Goal: Information Seeking & Learning: Learn about a topic

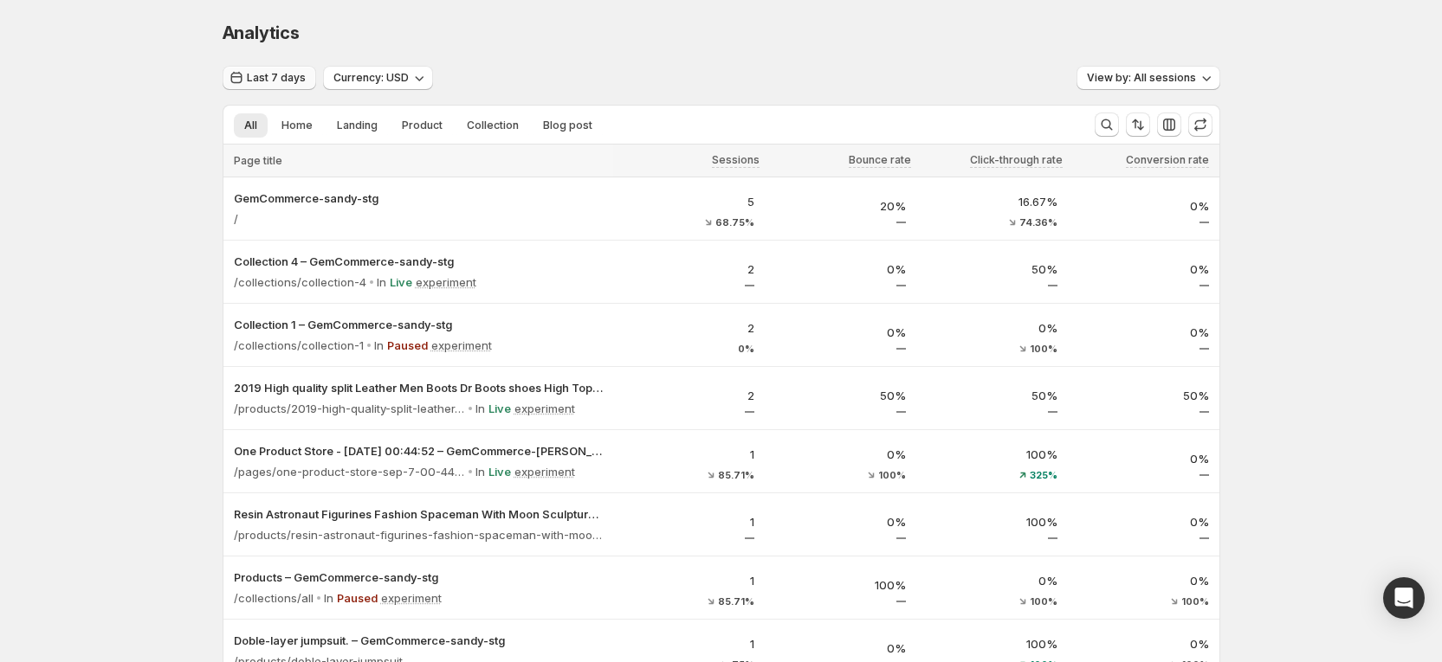
click at [301, 85] on button "Last 7 days" at bounding box center [270, 78] width 94 height 24
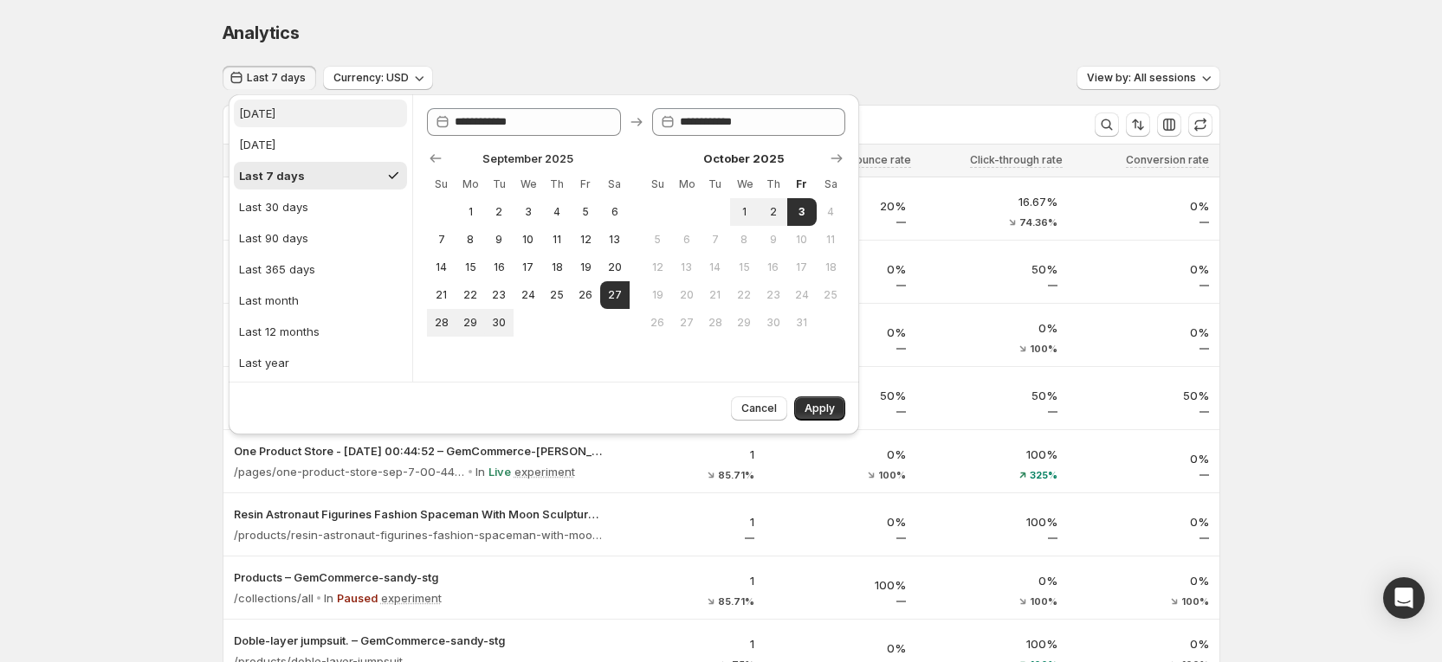
click at [263, 113] on div "[DATE]" at bounding box center [257, 113] width 36 height 17
type input "**********"
click at [821, 423] on div "Cancel Apply" at bounding box center [544, 408] width 630 height 53
click at [822, 415] on span "Apply" at bounding box center [819, 409] width 30 height 14
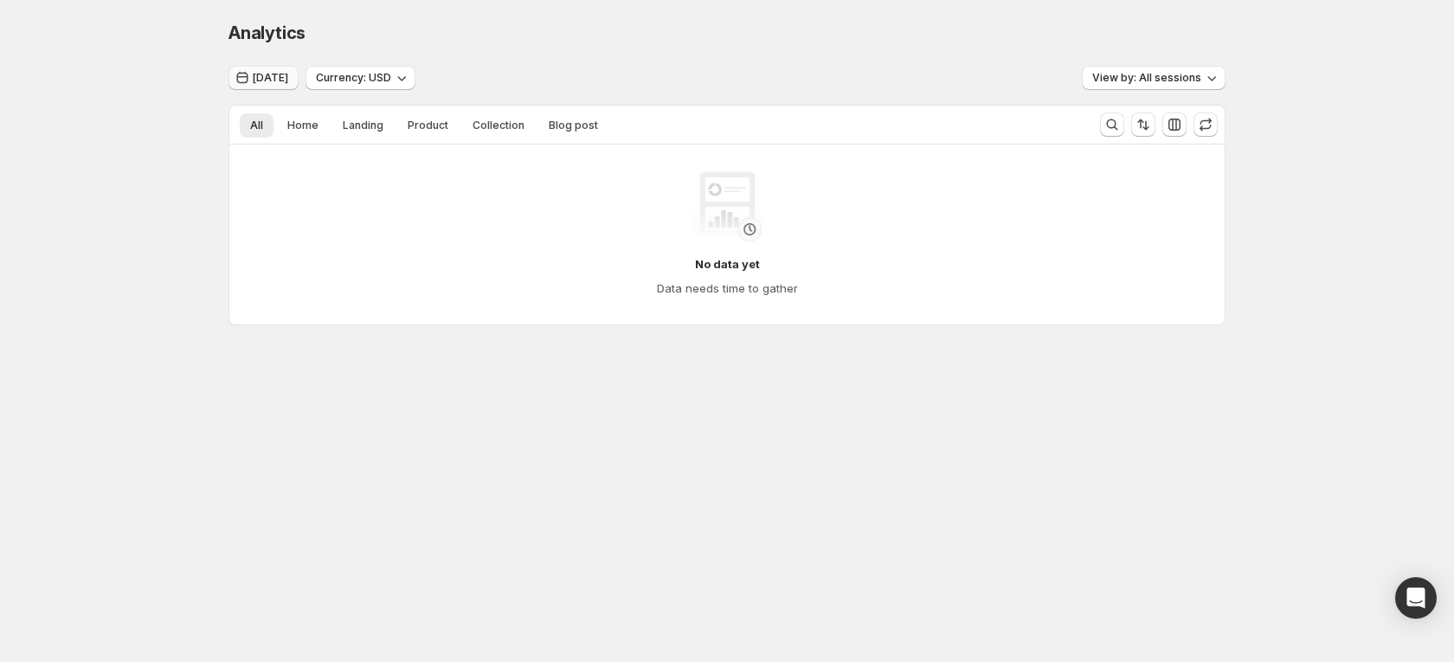
click at [279, 81] on span "[DATE]" at bounding box center [270, 78] width 35 height 14
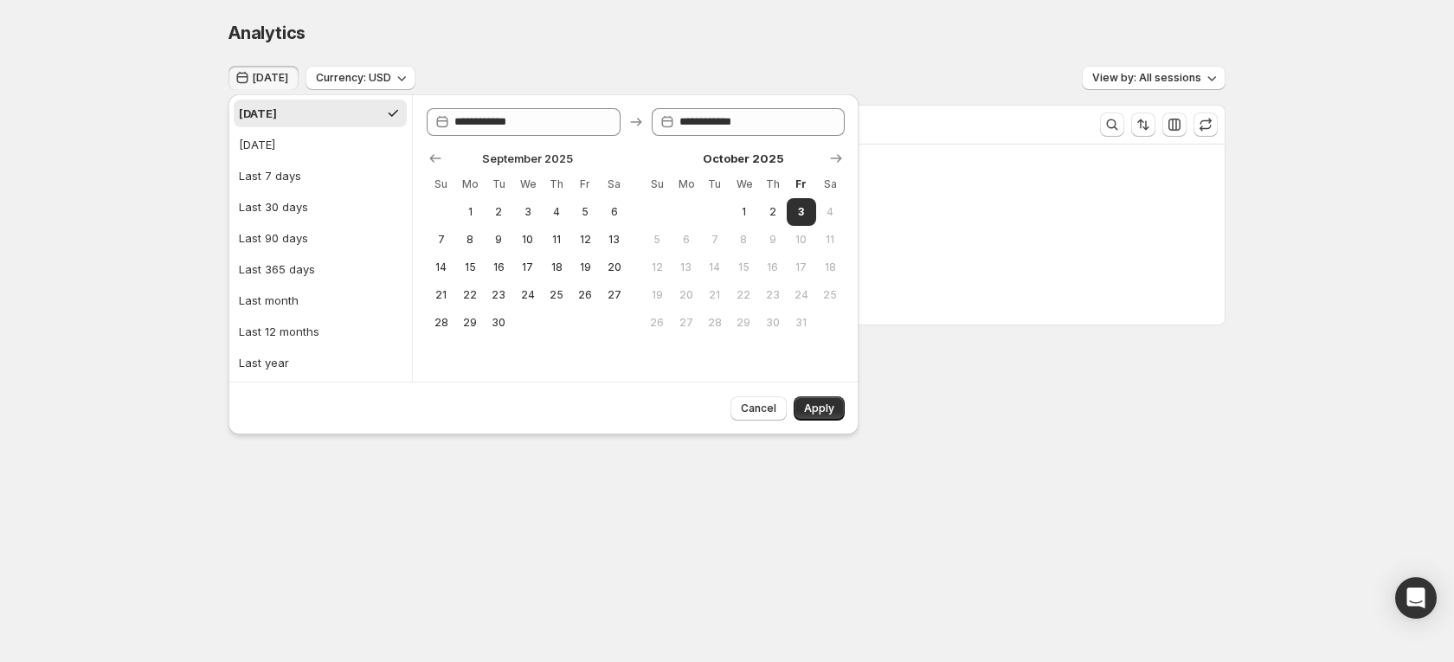
click at [487, 92] on div "**********" at bounding box center [544, 269] width 644 height 358
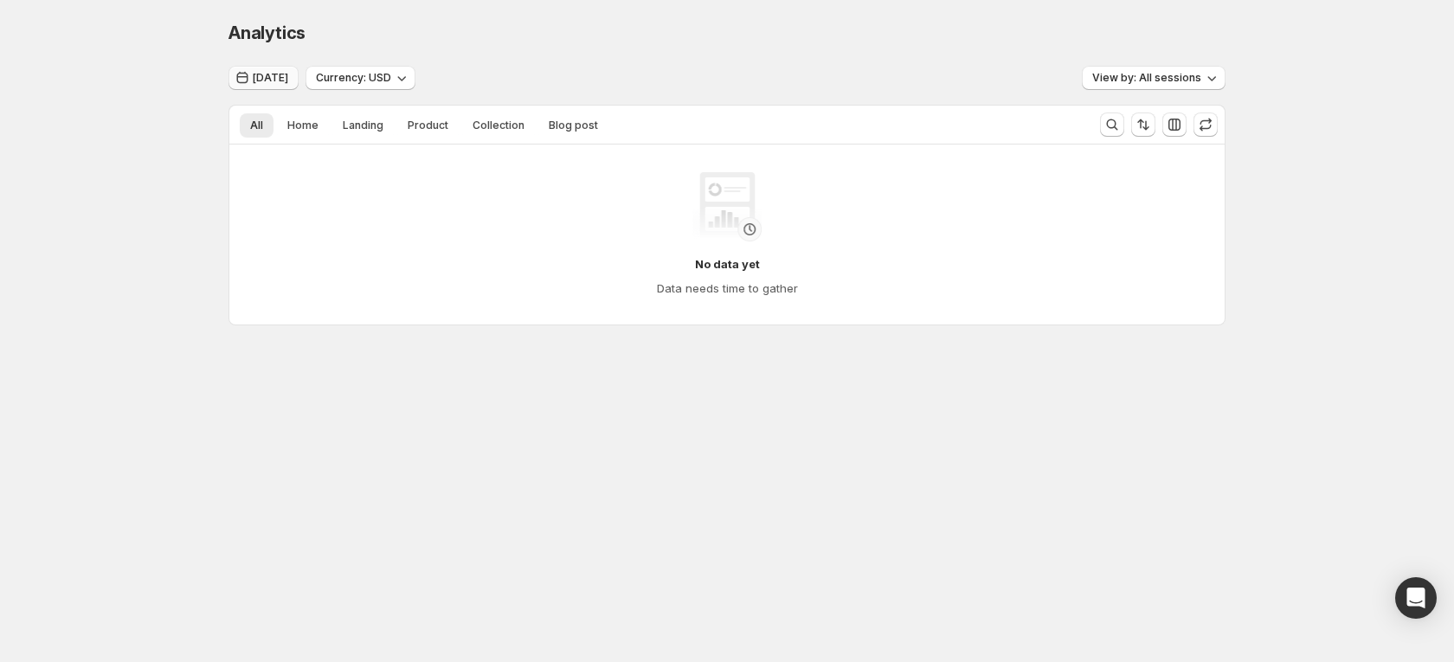
click at [248, 74] on icon "button" at bounding box center [242, 77] width 17 height 17
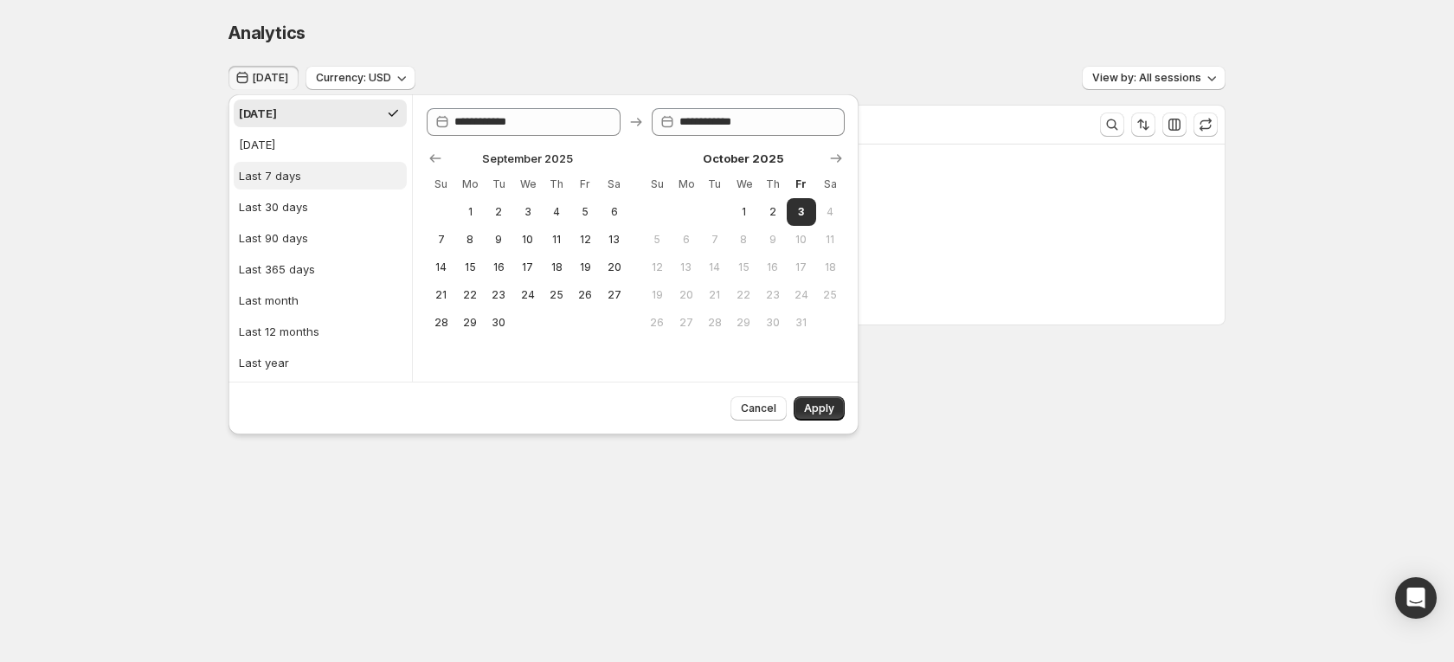
click at [261, 167] on div "Last 7 days" at bounding box center [270, 175] width 62 height 17
type input "**********"
click at [822, 412] on span "Apply" at bounding box center [819, 409] width 30 height 14
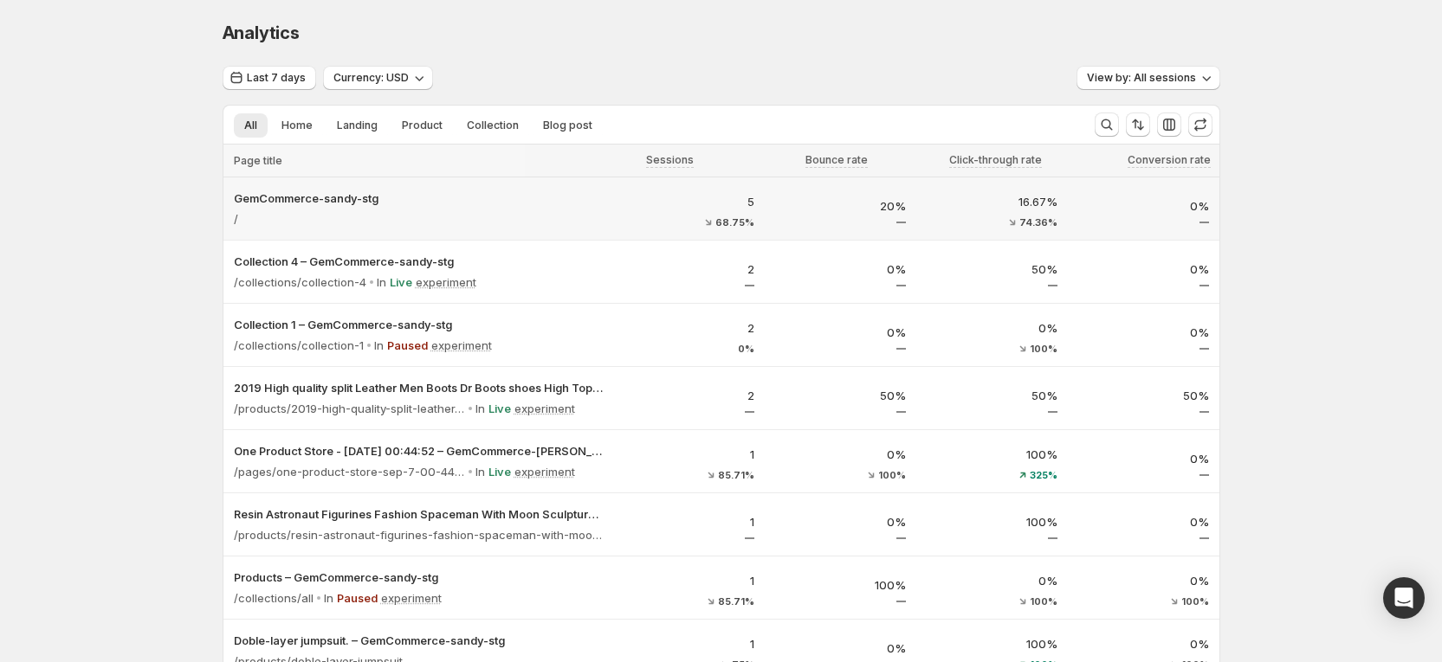
click at [763, 206] on div "5 68.75%" at bounding box center [689, 208] width 152 height 55
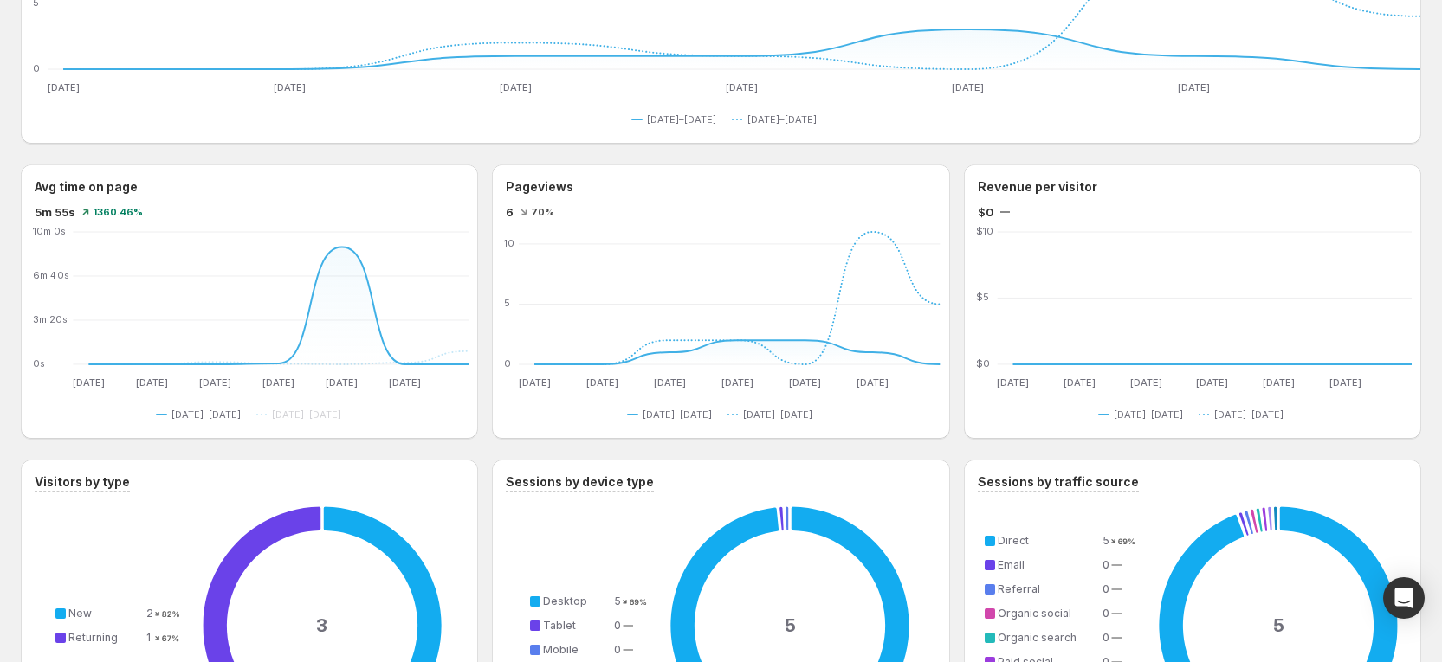
scroll to position [390, 0]
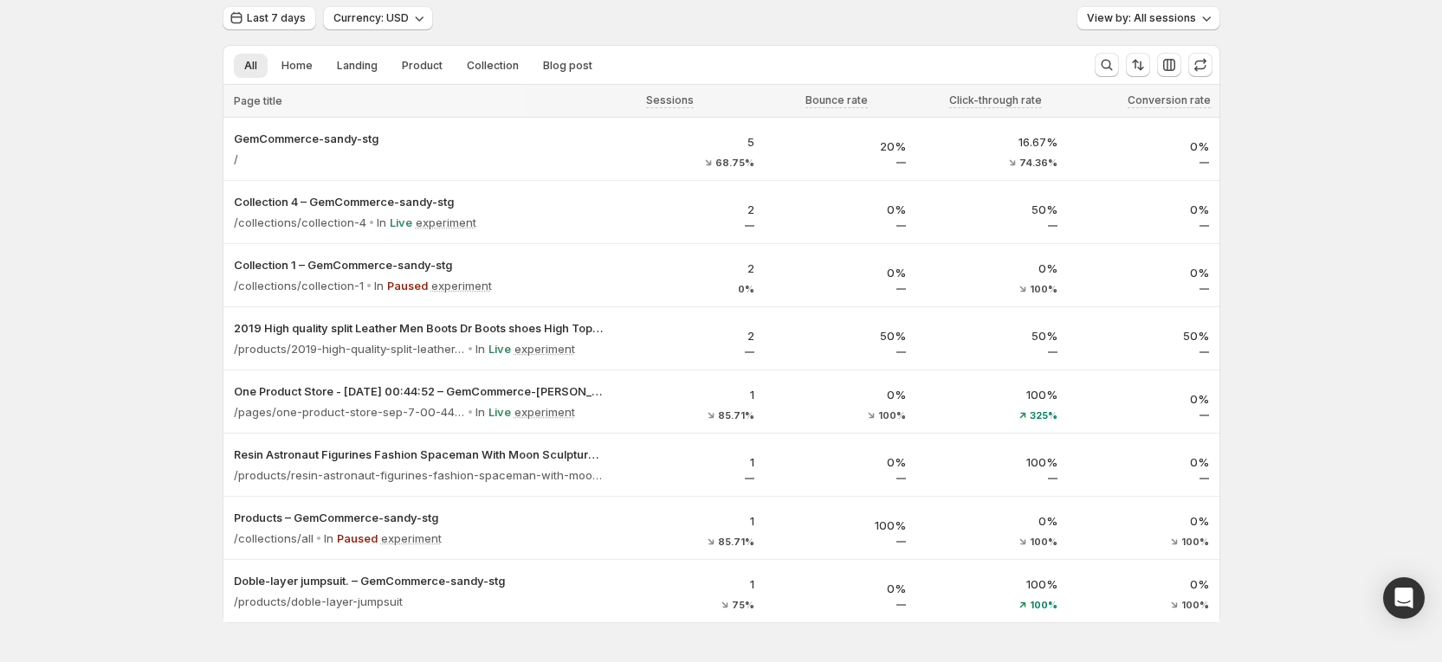
scroll to position [114, 0]
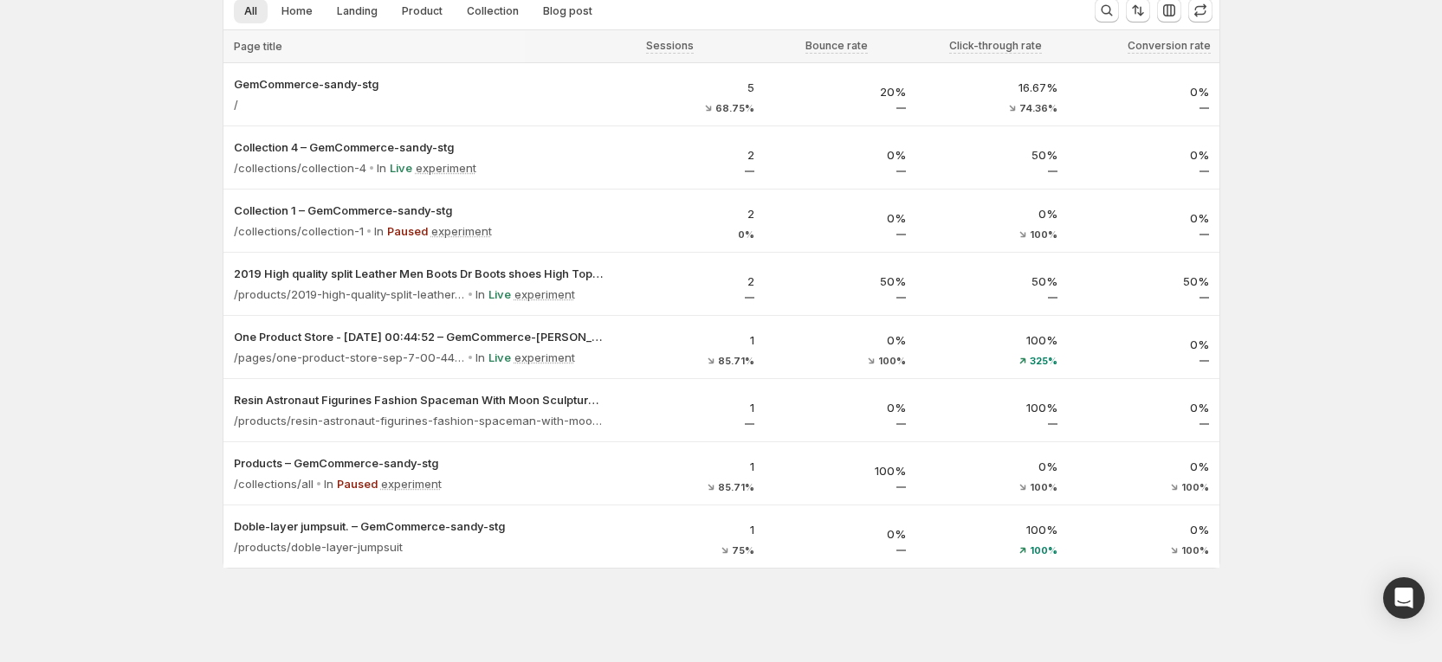
click at [1252, 209] on div "Analytics. This page is ready Analytics Last 7 days Currency: USD View by: All …" at bounding box center [721, 274] width 1442 height 777
click at [1347, 177] on div "Analytics. This page is ready Analytics Last 7 days Currency: USD View by: All …" at bounding box center [721, 274] width 1442 height 777
drag, startPoint x: 1408, startPoint y: 205, endPoint x: 1438, endPoint y: 183, distance: 37.7
click at [1409, 205] on div "Analytics. This page is ready Analytics Last 7 days Currency: USD View by: All …" at bounding box center [721, 274] width 1442 height 777
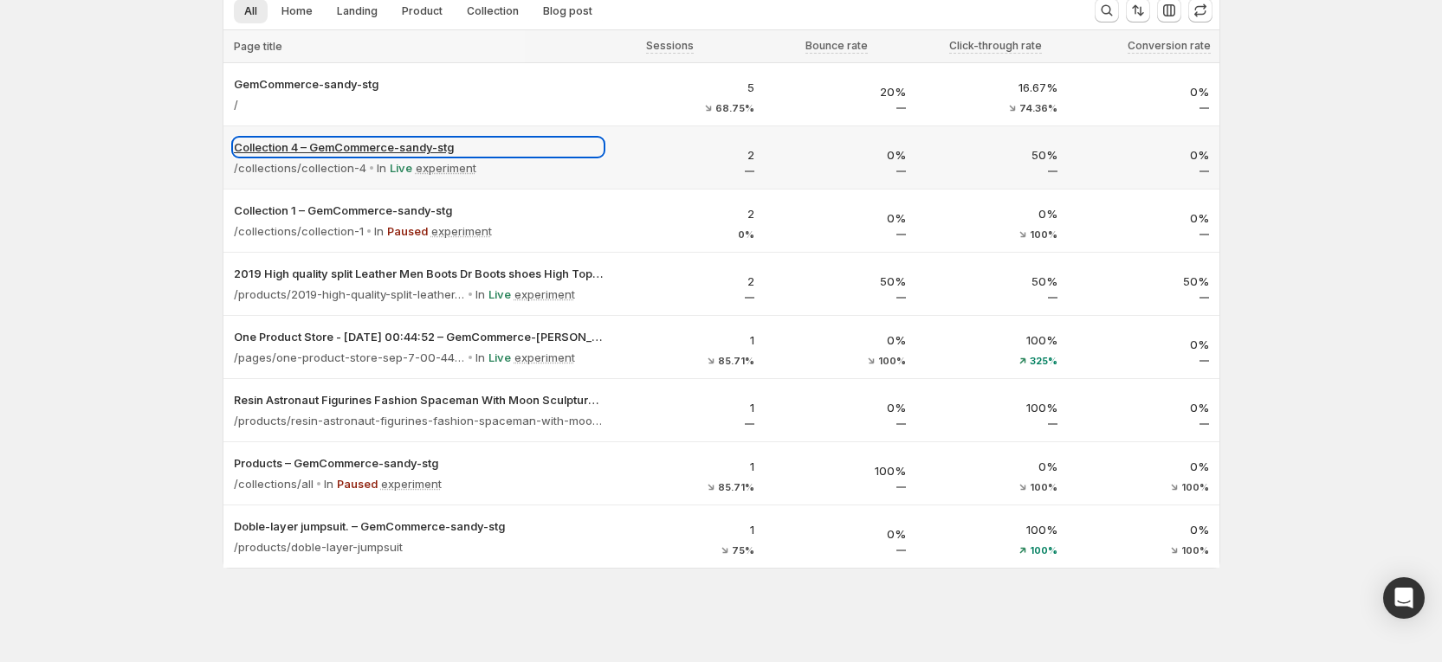
click at [374, 152] on p "Collection 4 – GemCommerce-sandy-stg" at bounding box center [418, 147] width 369 height 17
click at [374, 146] on p "Collection 4 – GemCommerce-sandy-stg" at bounding box center [418, 147] width 369 height 17
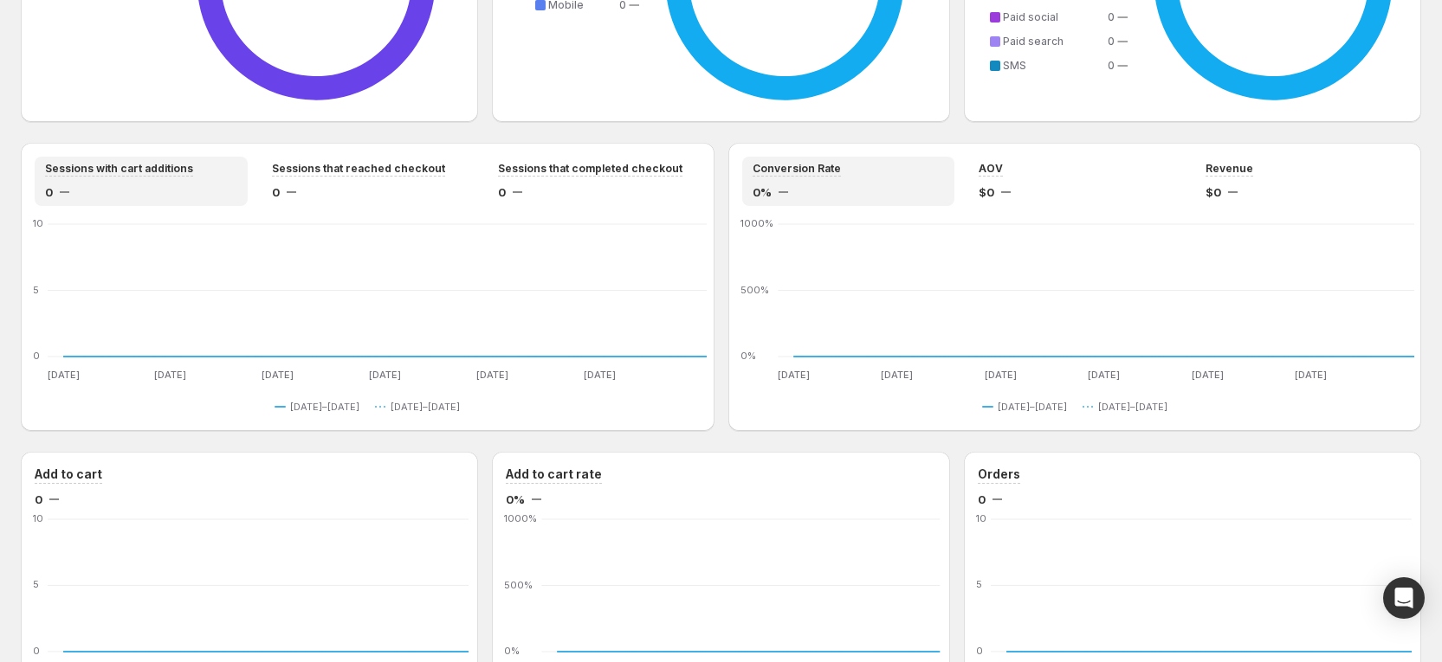
scroll to position [1039, 0]
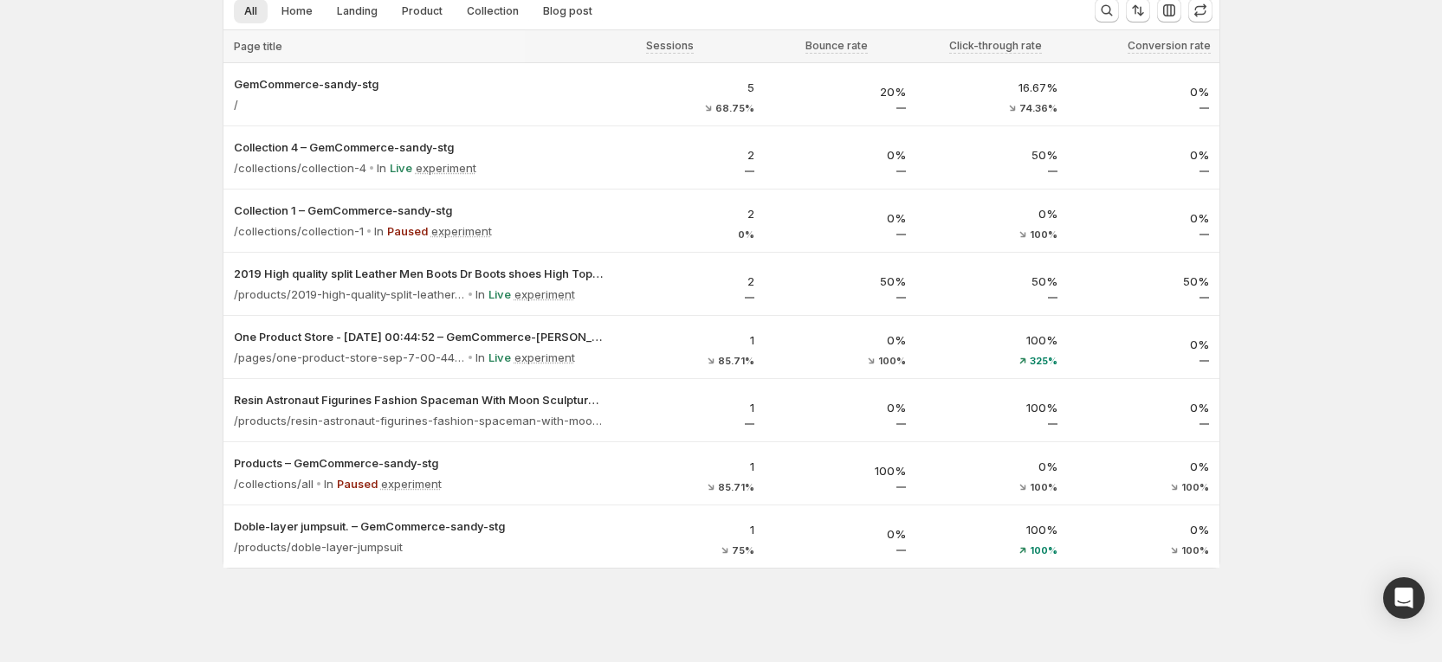
scroll to position [114, 0]
click at [366, 208] on div "/collections/collection-1" at bounding box center [304, 203] width 151 height 38
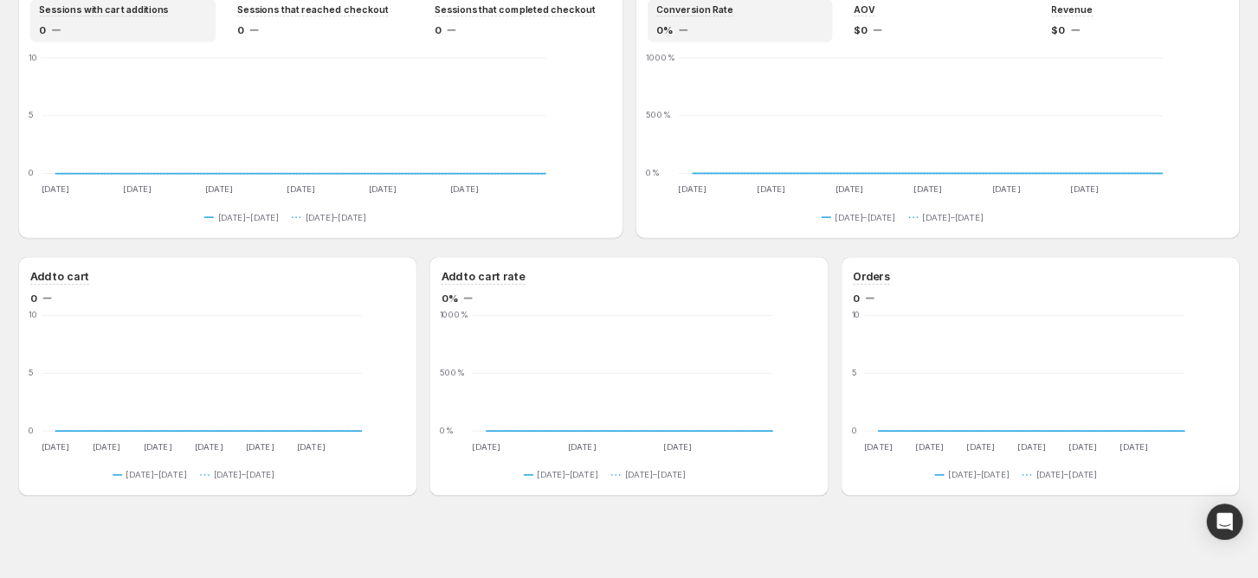
scroll to position [1021, 0]
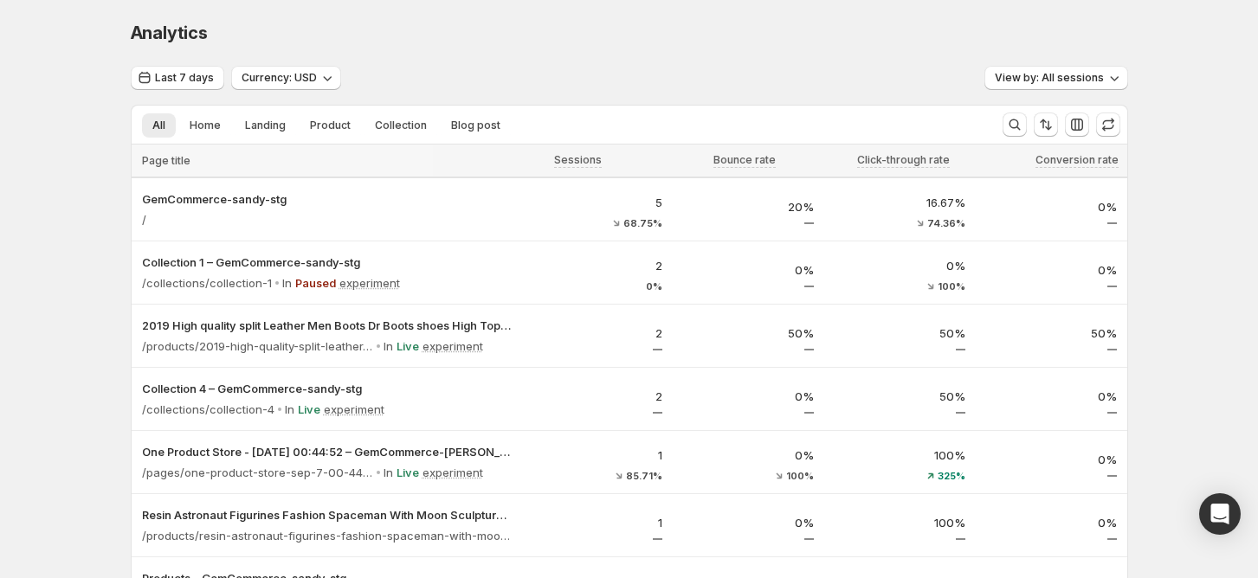
click at [1191, 46] on div "Analytics. This page is ready Analytics Last 7 days Currency: USD View by: All …" at bounding box center [629, 388] width 1258 height 777
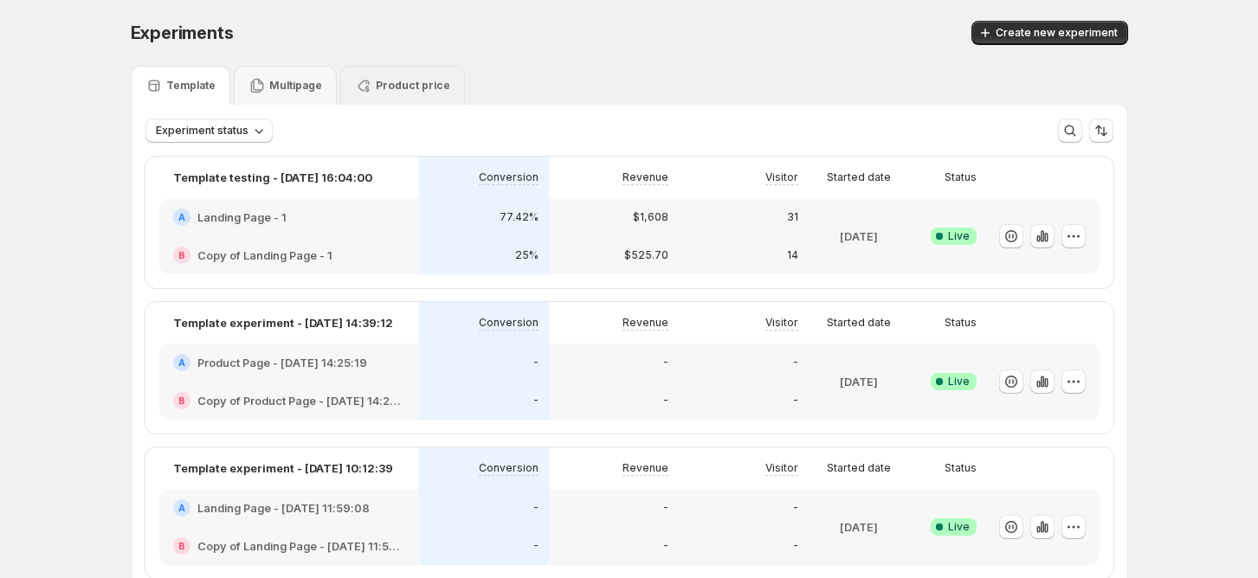
click at [409, 68] on div "Product price" at bounding box center [402, 85] width 125 height 39
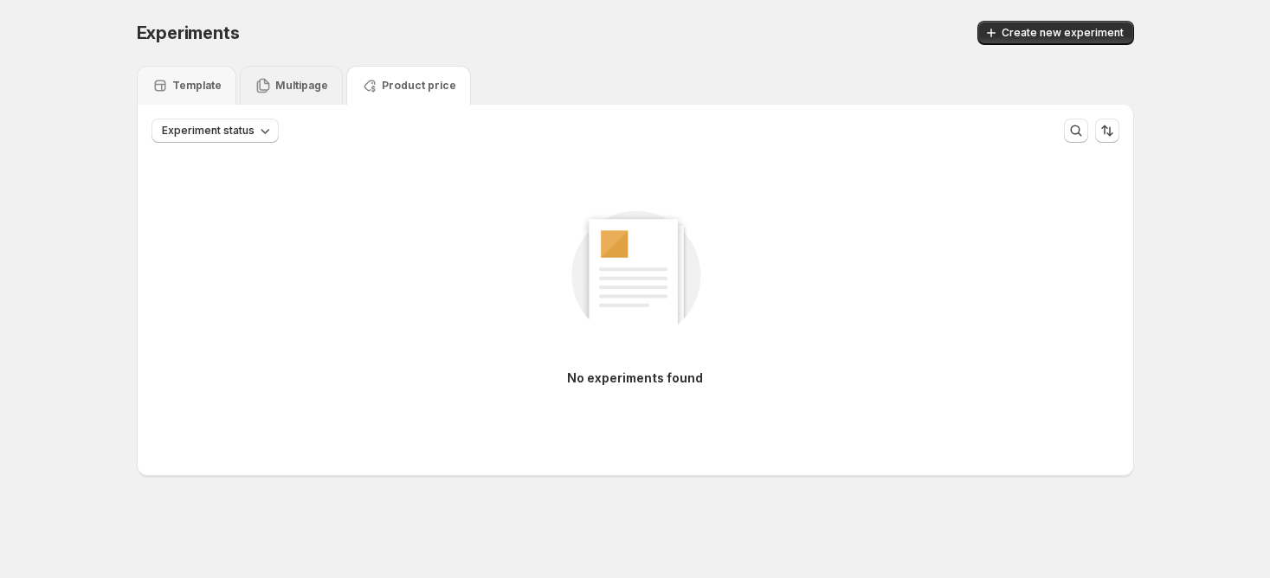
click at [319, 81] on p "Multipage" at bounding box center [301, 86] width 53 height 14
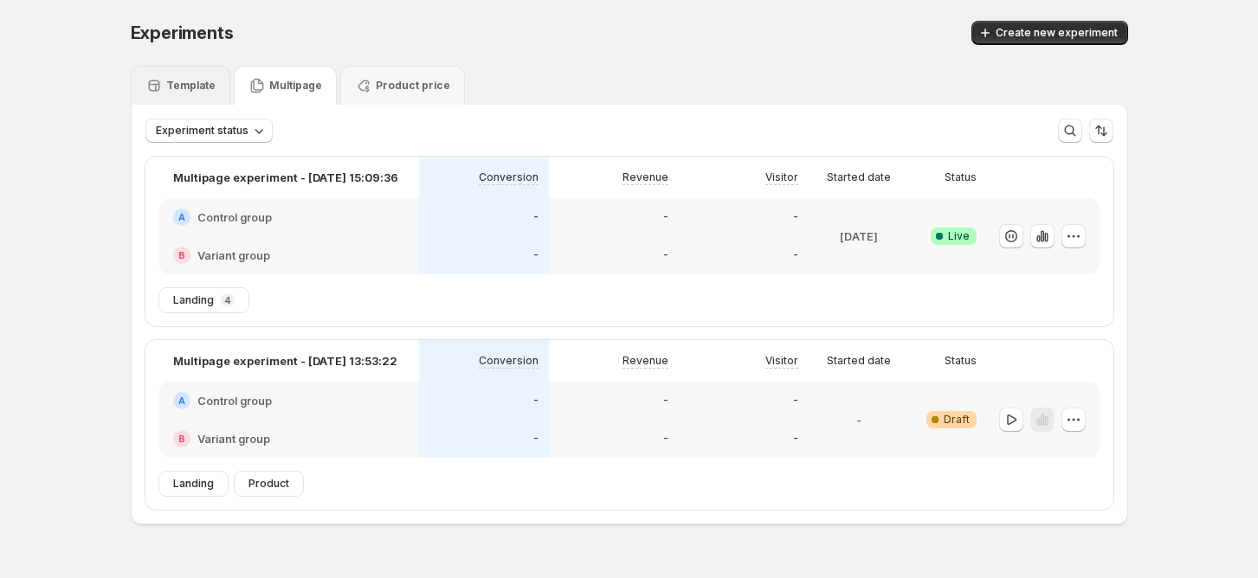
click at [182, 99] on div "Template" at bounding box center [181, 85] width 100 height 39
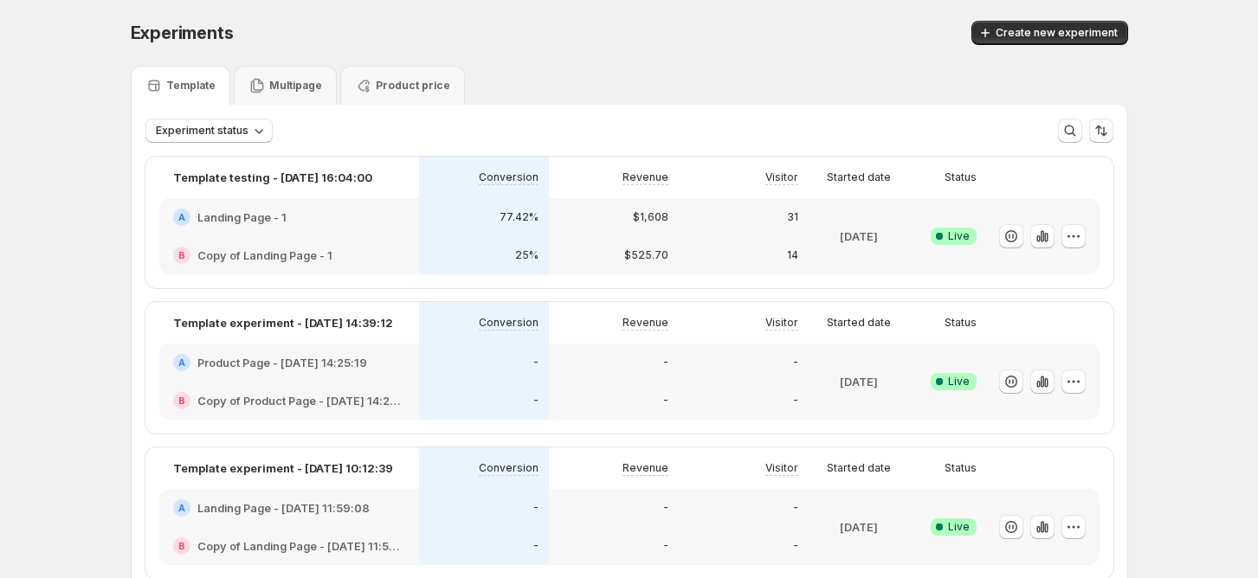
click at [185, 83] on p "Template" at bounding box center [190, 86] width 49 height 14
click at [1082, 232] on icon "button" at bounding box center [1073, 236] width 17 height 17
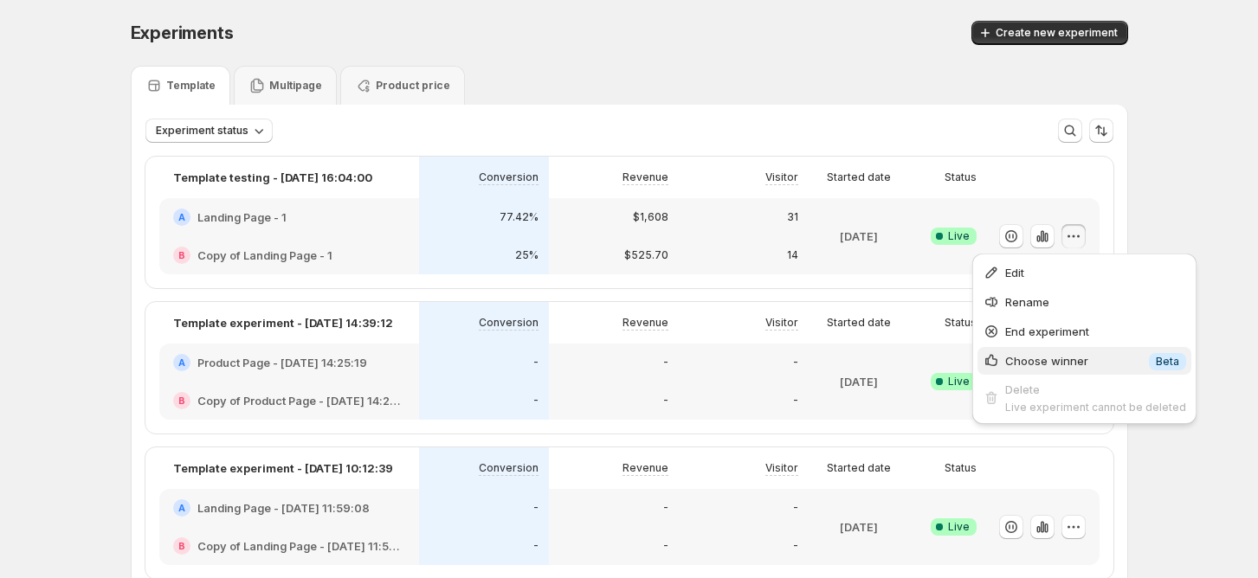
click at [1064, 358] on span "Choose winner" at bounding box center [1046, 361] width 83 height 14
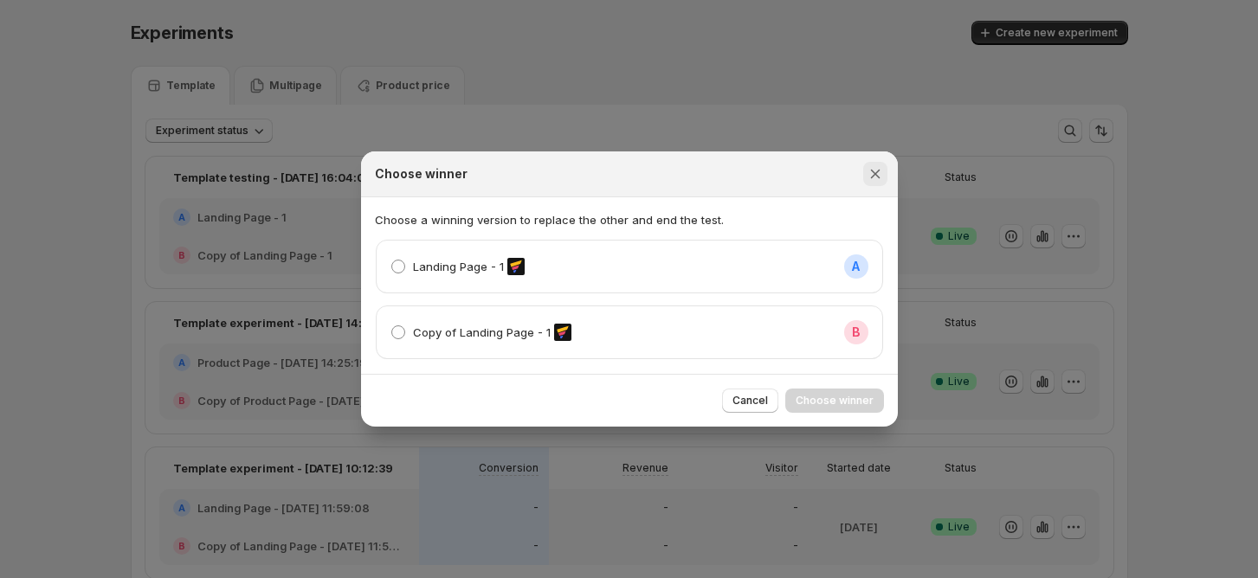
click at [880, 178] on icon "Close" at bounding box center [875, 173] width 17 height 17
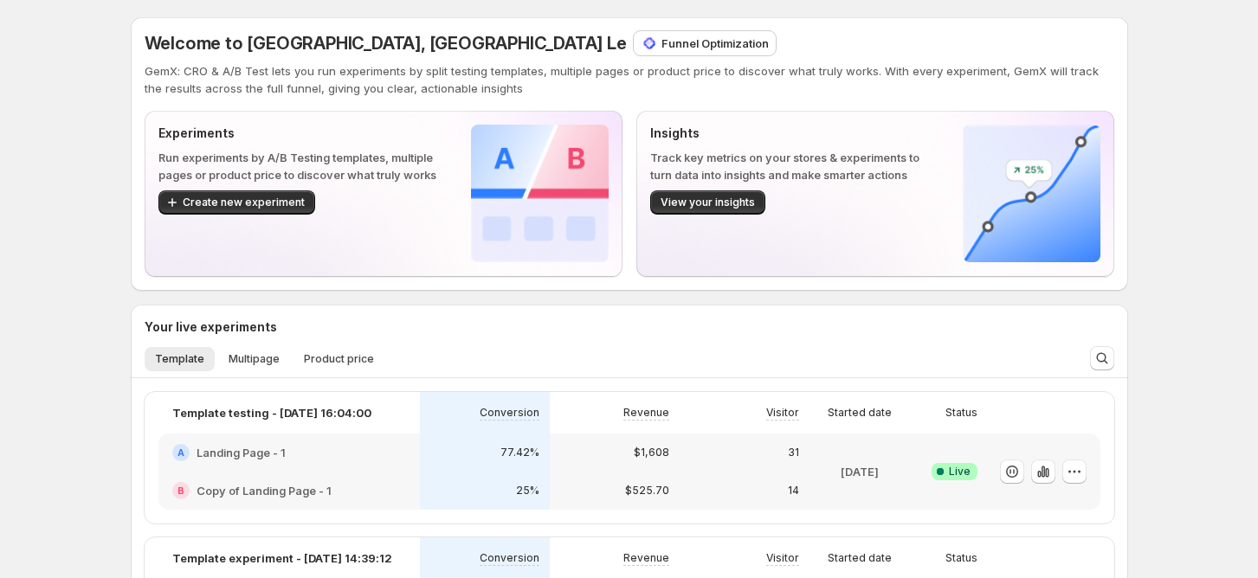
click at [661, 45] on p "Funnel Optimization" at bounding box center [714, 43] width 107 height 17
